Goal: Transaction & Acquisition: Subscribe to service/newsletter

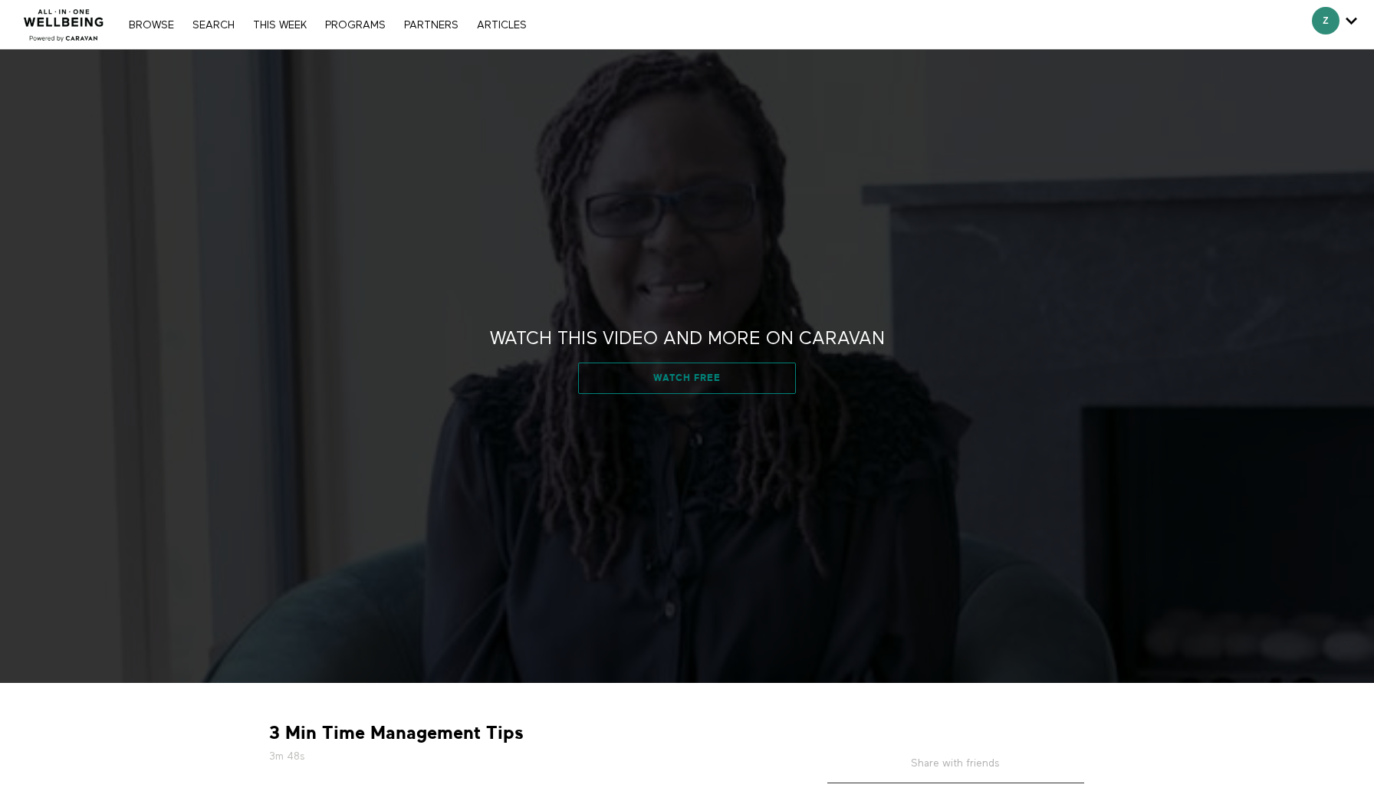
click at [628, 379] on link "Watch free" at bounding box center [686, 378] width 217 height 31
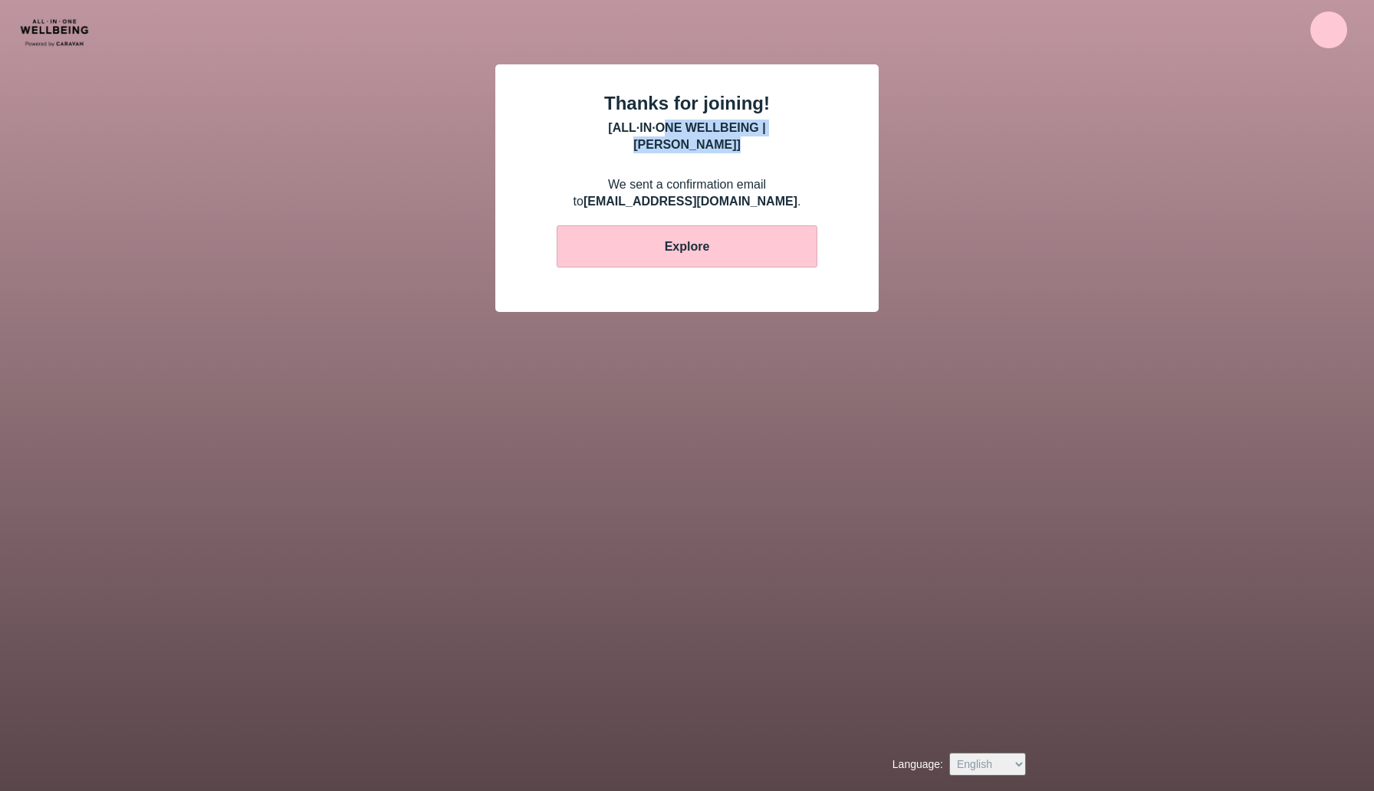
drag, startPoint x: 632, startPoint y: 121, endPoint x: 809, endPoint y: 120, distance: 176.3
click at [809, 120] on div "[ ALL·IN·ONE WELLBEING | CARAVAN ]" at bounding box center [686, 137] width 261 height 34
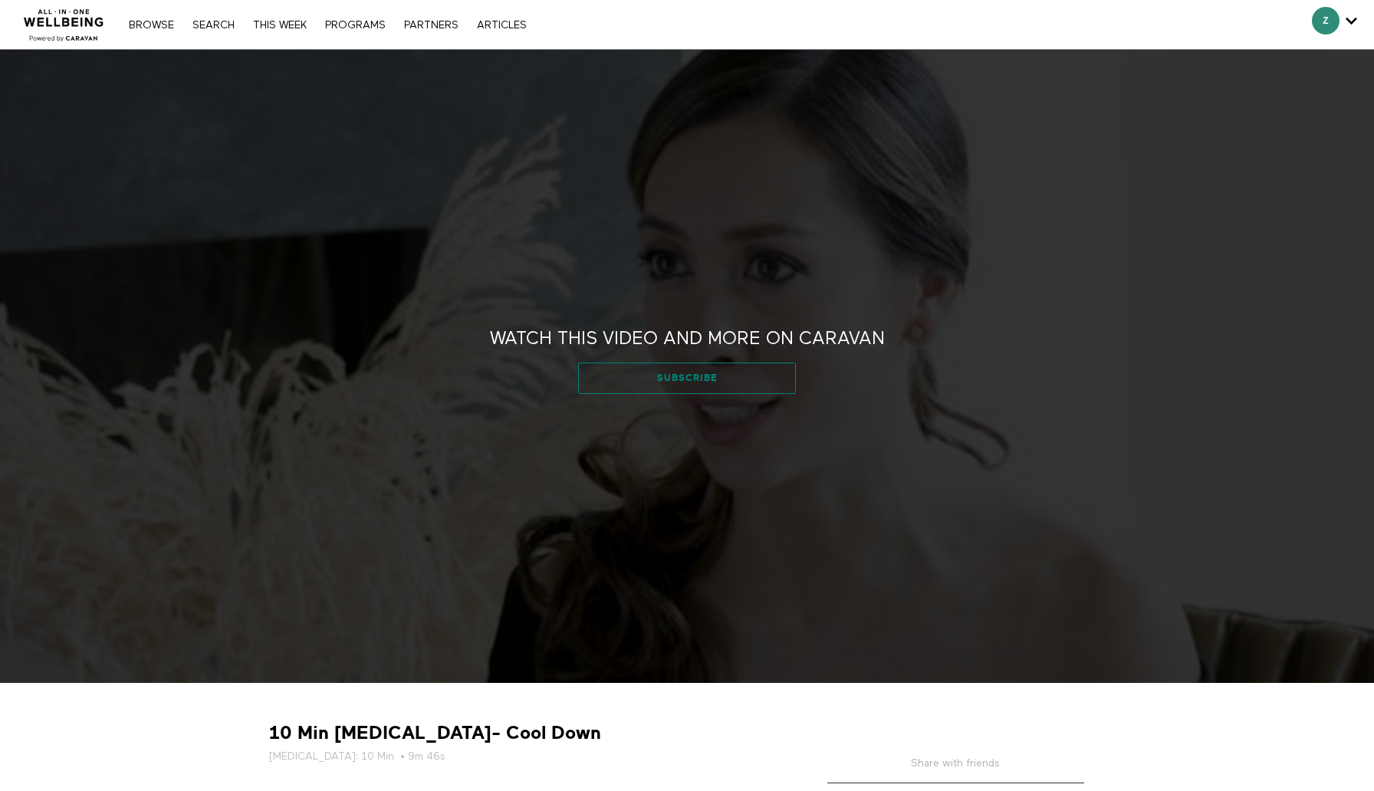
click at [670, 374] on link "Subscribe" at bounding box center [686, 378] width 217 height 31
